Goal: Navigation & Orientation: Find specific page/section

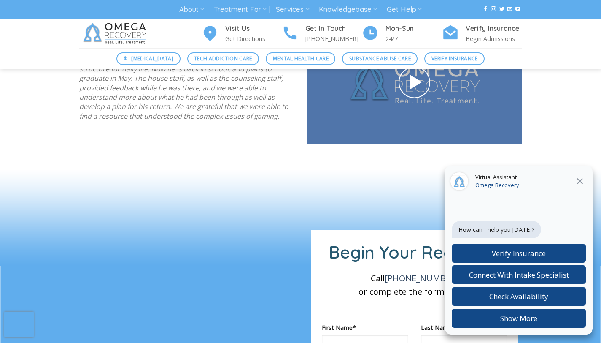
scroll to position [71, 0]
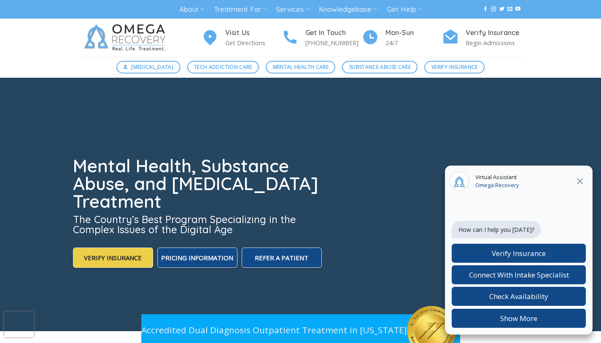
click at [584, 182] on icon at bounding box center [580, 181] width 10 height 10
